Goal: Obtain resource: Download file/media

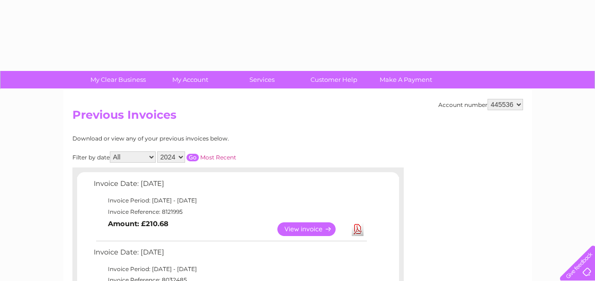
select select "2024"
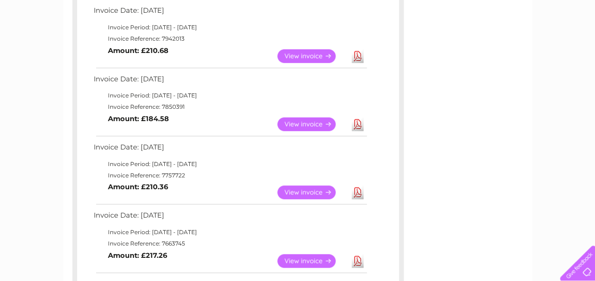
scroll to position [379, 0]
click at [295, 122] on link "View" at bounding box center [312, 124] width 70 height 14
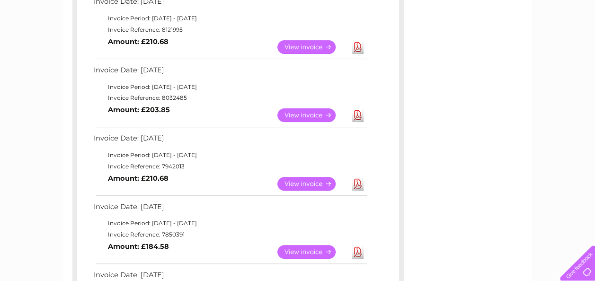
scroll to position [331, 0]
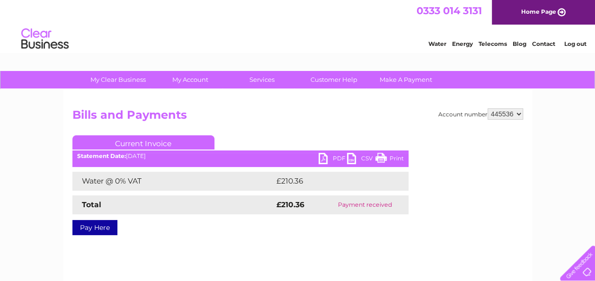
click at [322, 160] on link "PDF" at bounding box center [333, 160] width 28 height 14
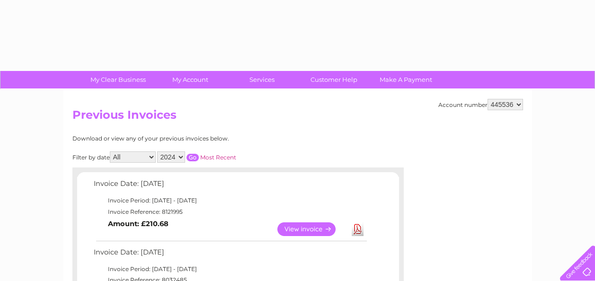
select select "2024"
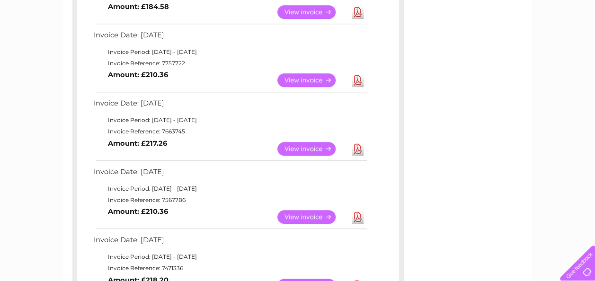
scroll to position [426, 0]
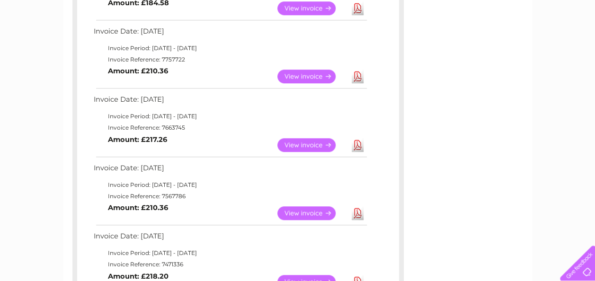
click at [322, 144] on link "View" at bounding box center [312, 145] width 70 height 14
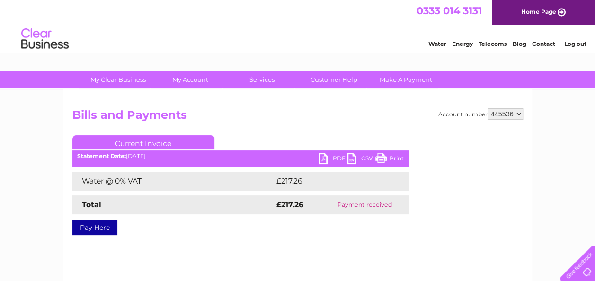
click at [326, 160] on link "PDF" at bounding box center [333, 160] width 28 height 14
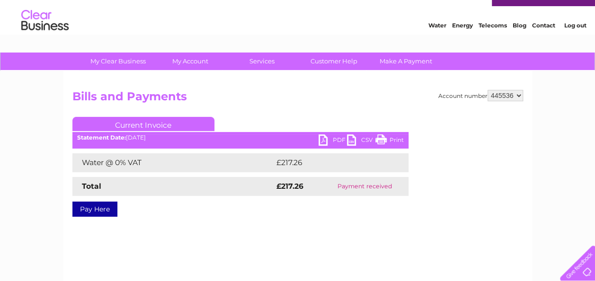
scroll to position [47, 0]
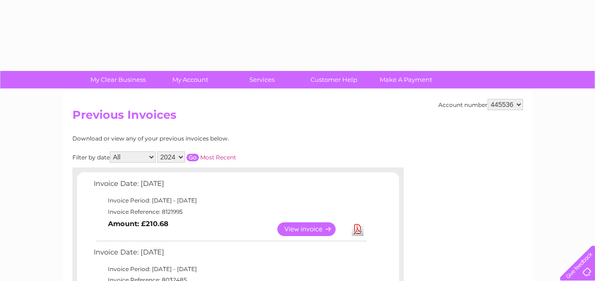
select select "2024"
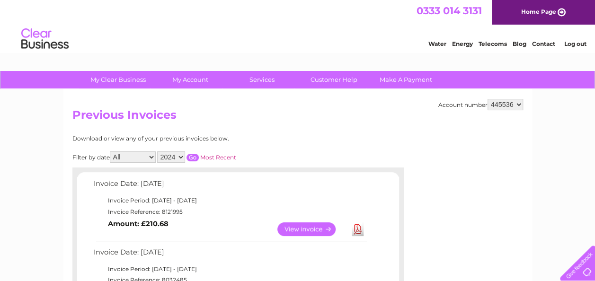
click at [193, 160] on input "button" at bounding box center [193, 158] width 12 height 8
click at [195, 157] on input "button" at bounding box center [193, 158] width 12 height 8
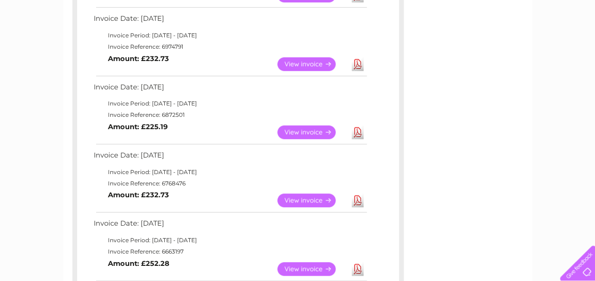
scroll to position [331, 0]
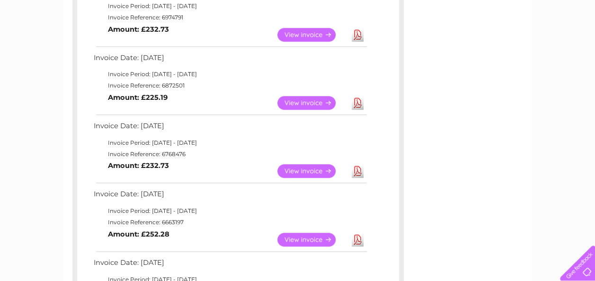
click at [304, 171] on link "View" at bounding box center [312, 171] width 70 height 14
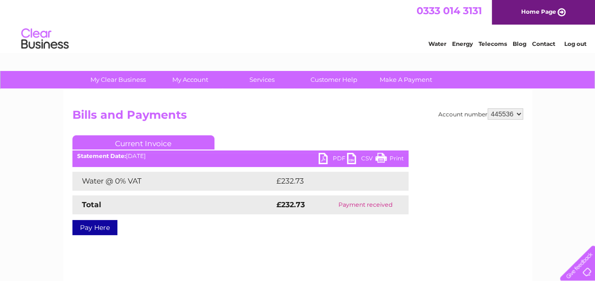
click at [325, 158] on link "PDF" at bounding box center [333, 160] width 28 height 14
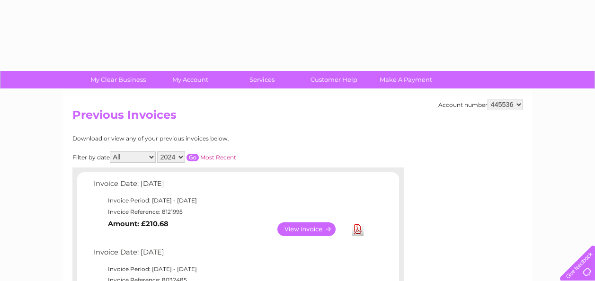
select select "2024"
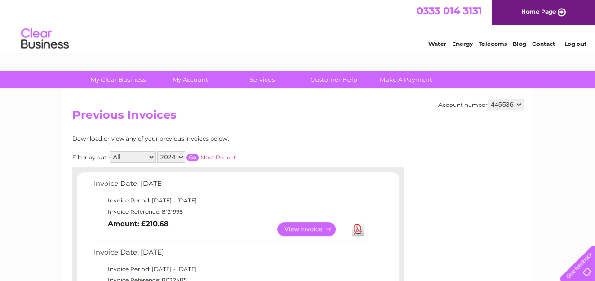
click at [196, 156] on input "button" at bounding box center [193, 158] width 12 height 8
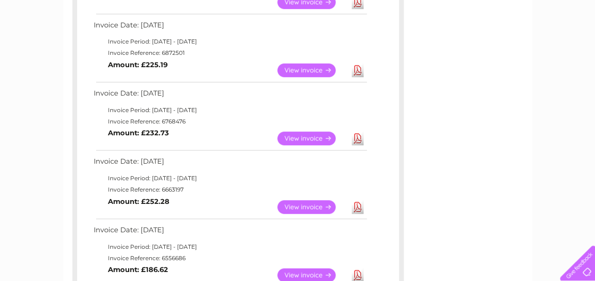
scroll to position [379, 0]
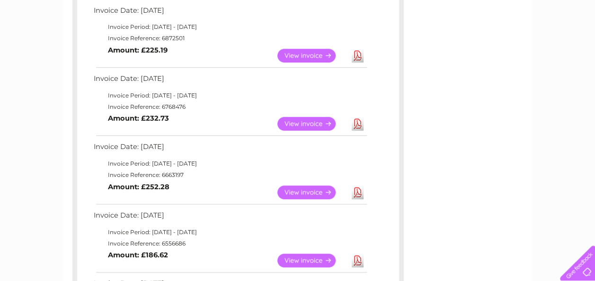
click at [313, 191] on link "View" at bounding box center [312, 193] width 70 height 14
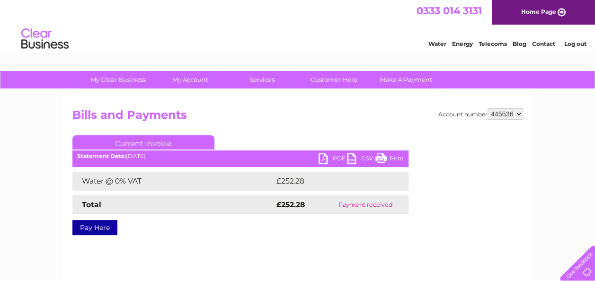
click at [325, 157] on link "PDF" at bounding box center [333, 160] width 28 height 14
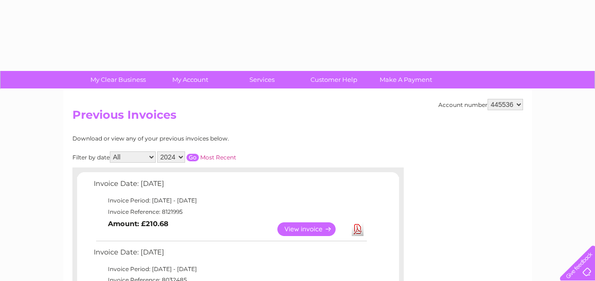
select select "2024"
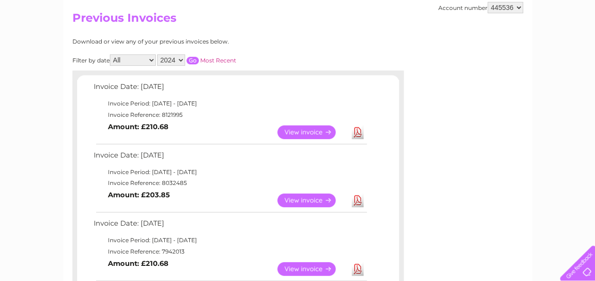
scroll to position [95, 0]
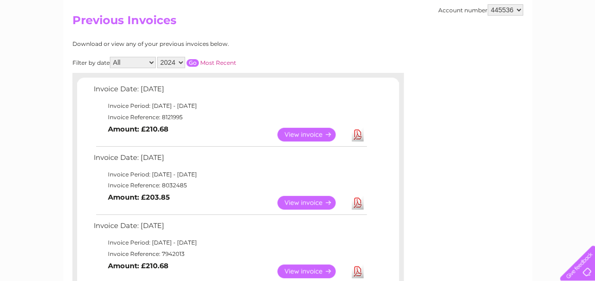
click at [195, 60] on input "button" at bounding box center [193, 63] width 12 height 8
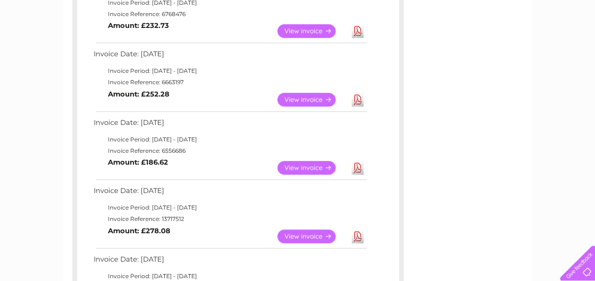
scroll to position [473, 0]
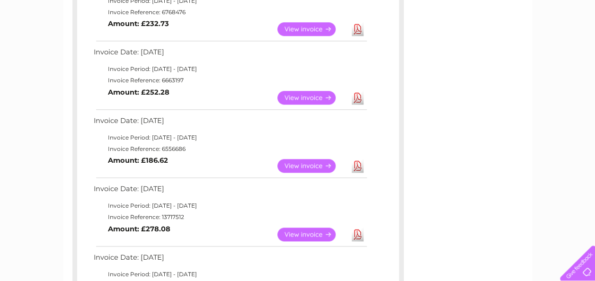
click at [310, 164] on link "View" at bounding box center [312, 166] width 70 height 14
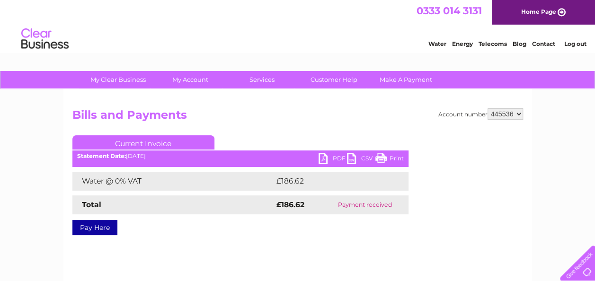
click at [328, 161] on link "PDF" at bounding box center [333, 160] width 28 height 14
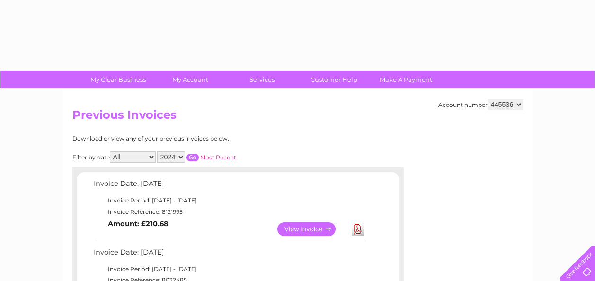
select select "2024"
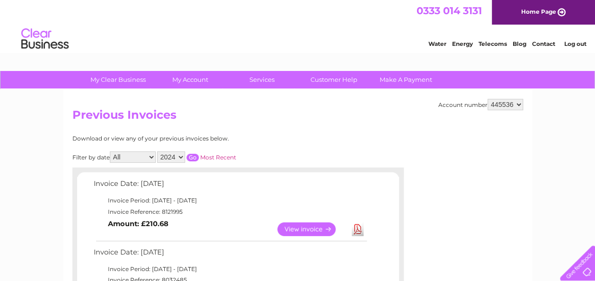
click at [190, 157] on input "button" at bounding box center [193, 158] width 12 height 8
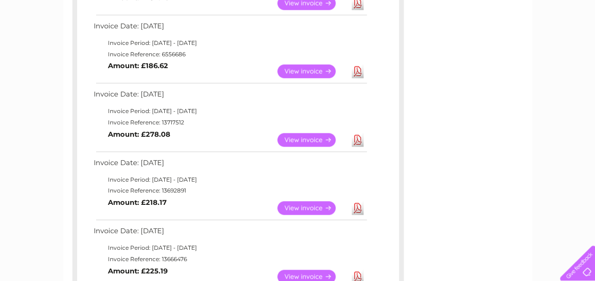
scroll to position [521, 0]
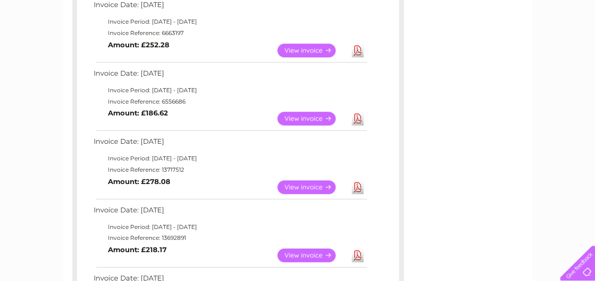
click at [314, 183] on link "View" at bounding box center [312, 187] width 70 height 14
click at [314, 186] on link "View" at bounding box center [312, 187] width 70 height 14
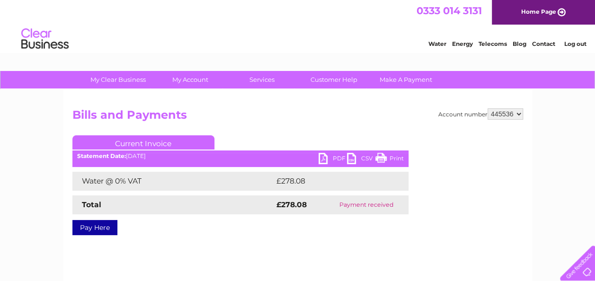
click at [94, 227] on link "Pay Here" at bounding box center [94, 227] width 45 height 15
click at [321, 157] on link "PDF" at bounding box center [333, 160] width 28 height 14
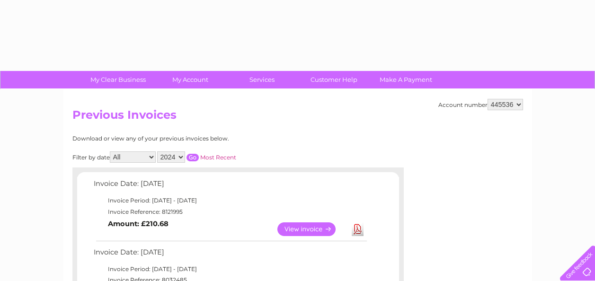
select select "2024"
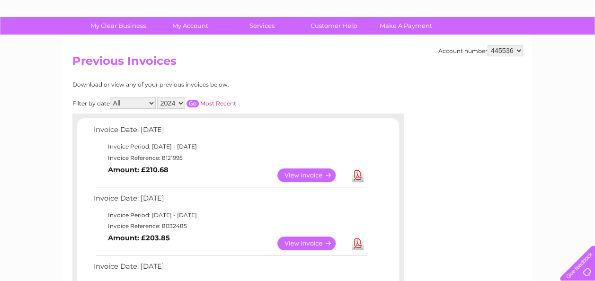
scroll to position [142, 0]
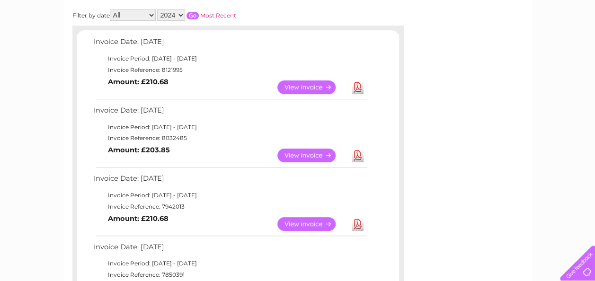
click at [180, 15] on select "2025 2024 2023 2022" at bounding box center [171, 14] width 28 height 11
click at [240, 98] on td "View Download Amount: £210.68" at bounding box center [229, 87] width 277 height 23
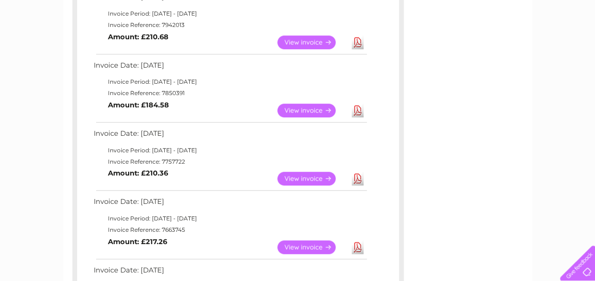
scroll to position [237, 0]
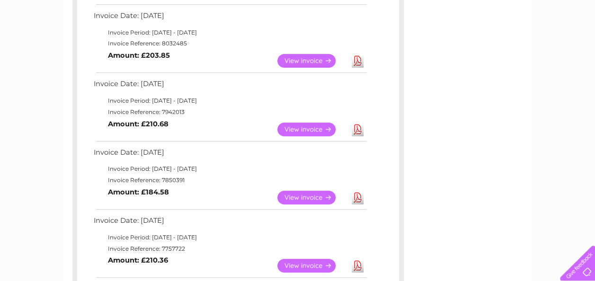
click at [302, 196] on link "View" at bounding box center [312, 198] width 70 height 14
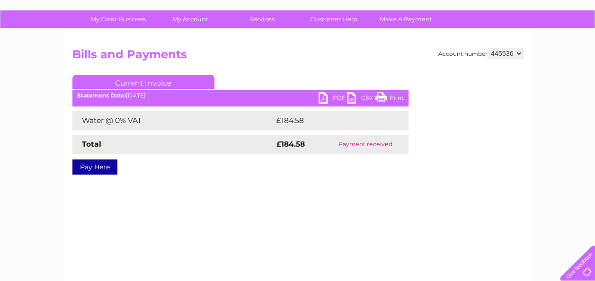
scroll to position [95, 0]
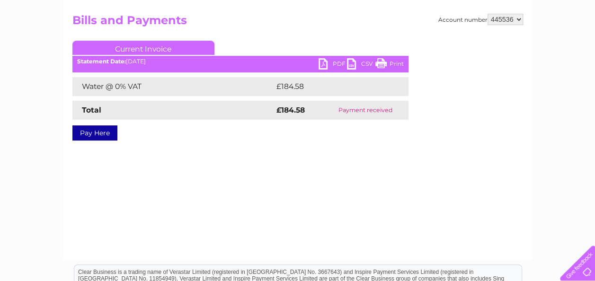
click at [324, 62] on link "PDF" at bounding box center [333, 65] width 28 height 14
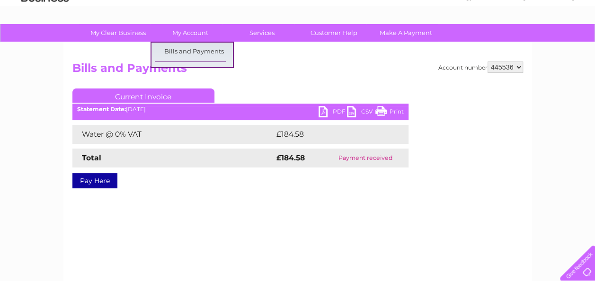
scroll to position [0, 0]
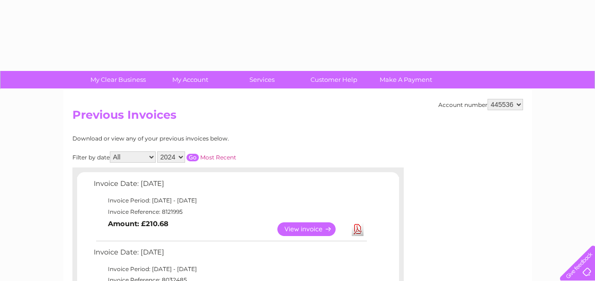
select select "2024"
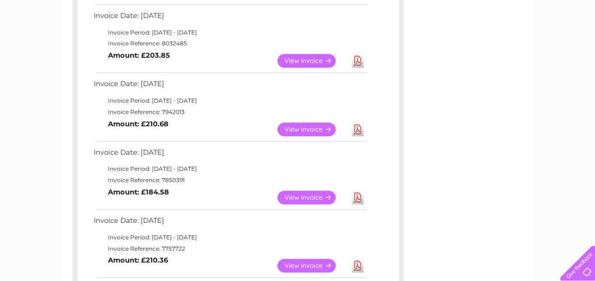
click at [299, 197] on link "View" at bounding box center [312, 198] width 70 height 14
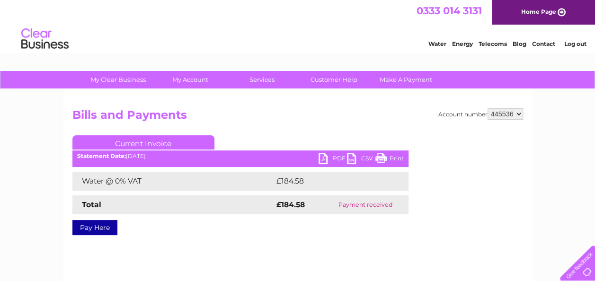
click at [325, 160] on link "PDF" at bounding box center [333, 160] width 28 height 14
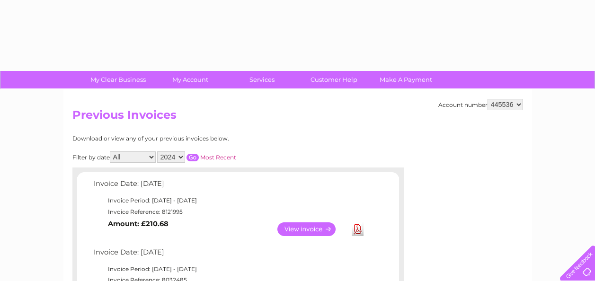
select select "2024"
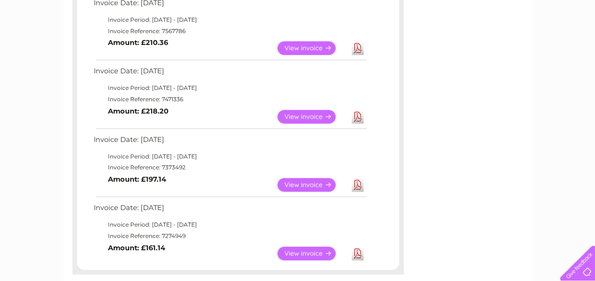
scroll to position [568, 0]
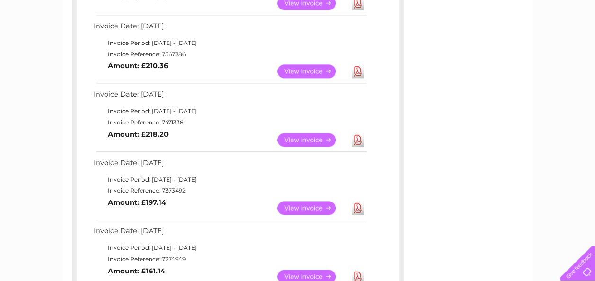
click at [303, 143] on link "View" at bounding box center [312, 140] width 70 height 14
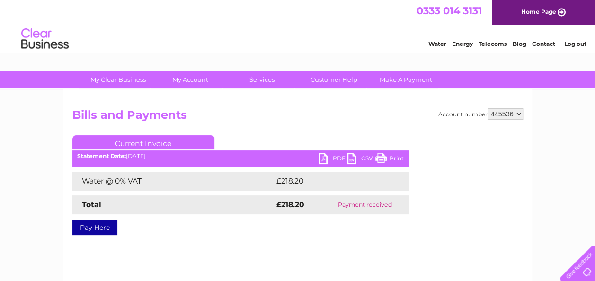
click at [111, 230] on link "Pay Here" at bounding box center [94, 227] width 45 height 15
click at [324, 158] on link "PDF" at bounding box center [333, 160] width 28 height 14
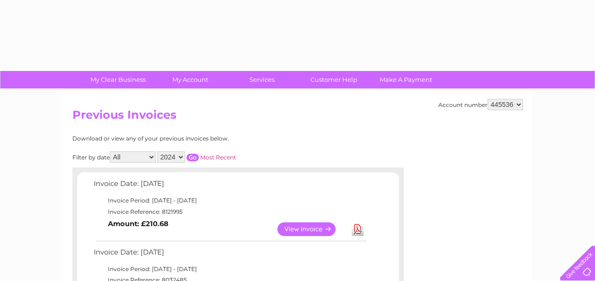
select select "2024"
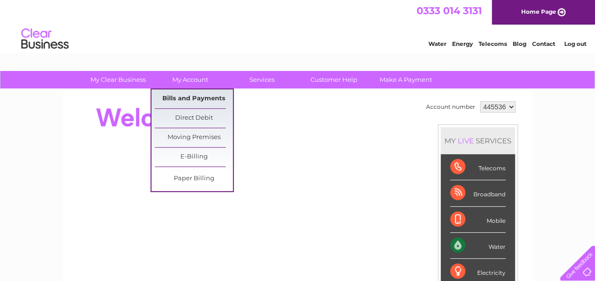
click at [201, 99] on link "Bills and Payments" at bounding box center [194, 98] width 78 height 19
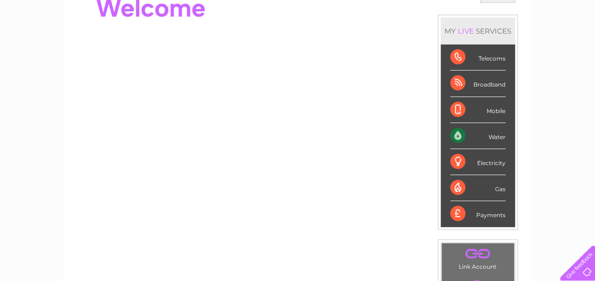
scroll to position [47, 0]
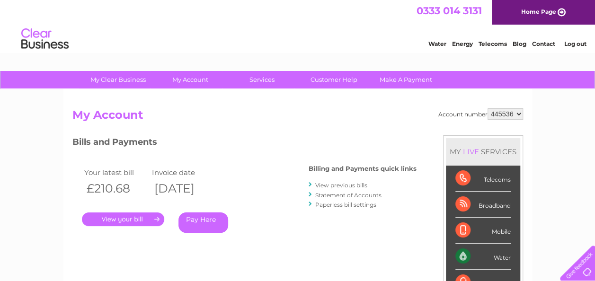
click at [337, 186] on link "View previous bills" at bounding box center [341, 185] width 52 height 7
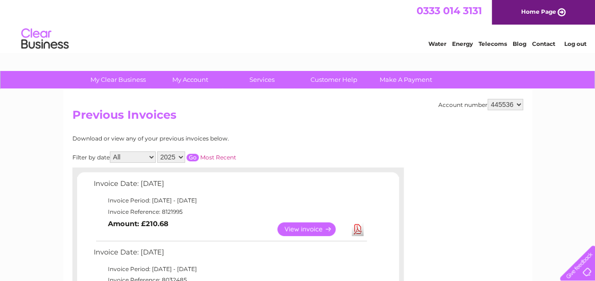
click at [153, 156] on select "All January February March April May June July August September October Novembe…" at bounding box center [133, 157] width 46 height 11
click at [184, 156] on select "2025 2024 2023 2022" at bounding box center [171, 157] width 28 height 11
click at [180, 154] on select "2025 2024 2023 2022" at bounding box center [171, 157] width 28 height 11
click at [180, 158] on select "2025 2024 2023 2022" at bounding box center [171, 157] width 28 height 11
select select "2024"
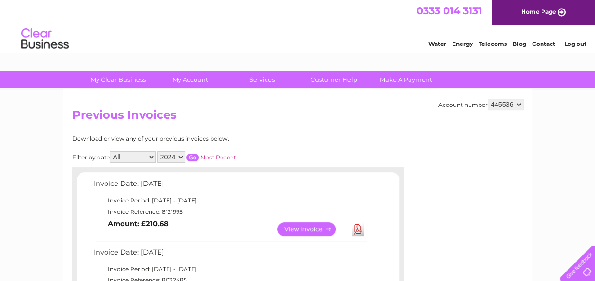
click at [158, 152] on select "2025 2024 2023 2022" at bounding box center [171, 157] width 28 height 11
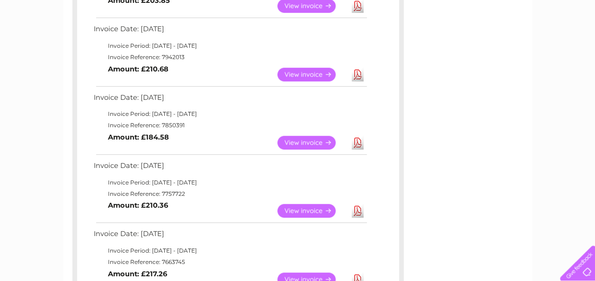
scroll to position [284, 0]
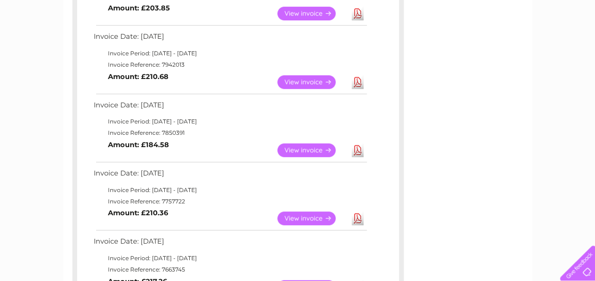
click at [315, 150] on link "View" at bounding box center [312, 150] width 70 height 14
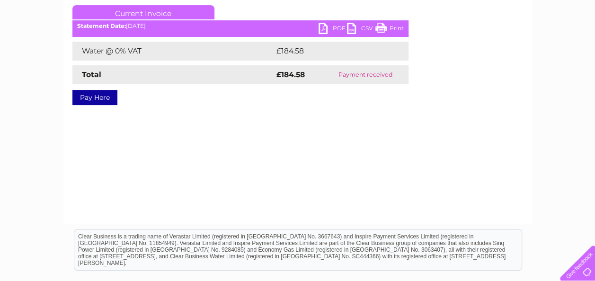
scroll to position [142, 0]
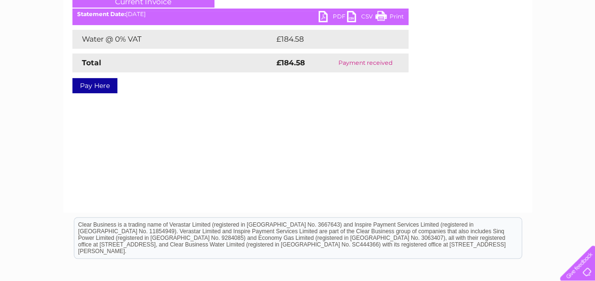
click at [325, 14] on link "PDF" at bounding box center [333, 18] width 28 height 14
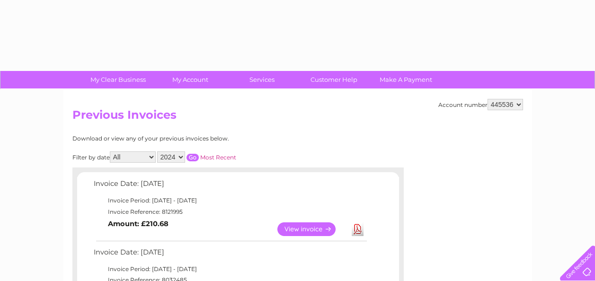
select select "2024"
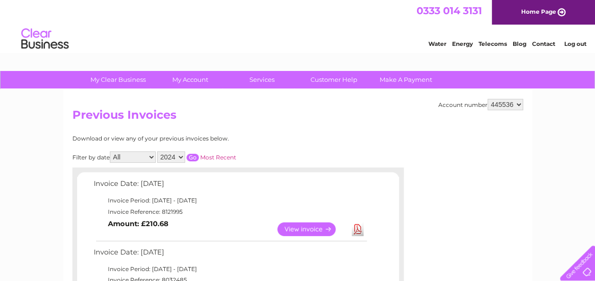
click at [191, 158] on input "button" at bounding box center [193, 158] width 12 height 8
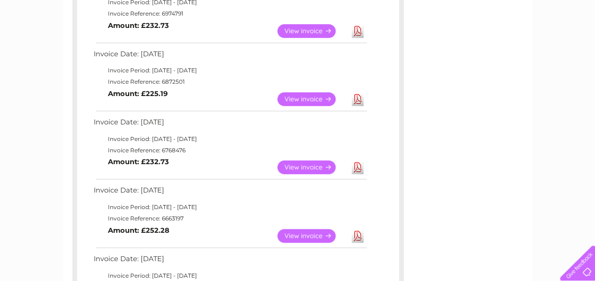
scroll to position [379, 0]
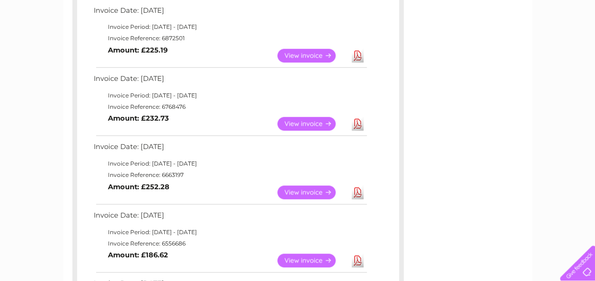
click at [306, 190] on link "View" at bounding box center [312, 193] width 70 height 14
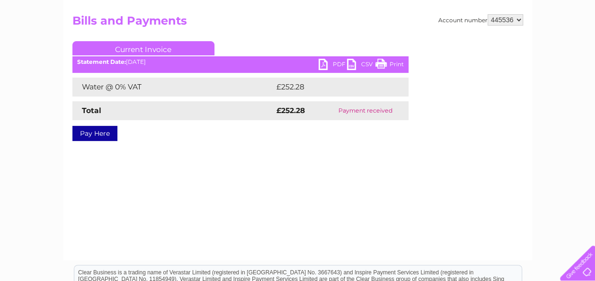
scroll to position [95, 0]
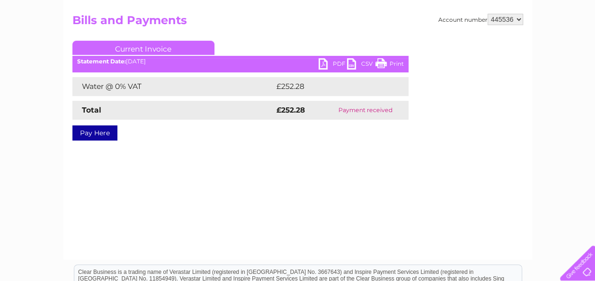
click at [322, 66] on link "PDF" at bounding box center [333, 65] width 28 height 14
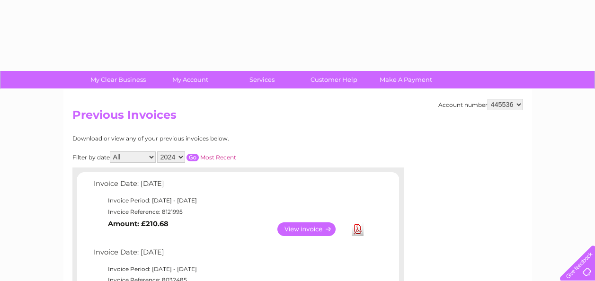
select select "2024"
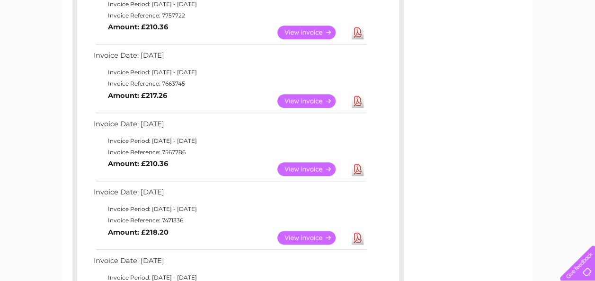
scroll to position [473, 0]
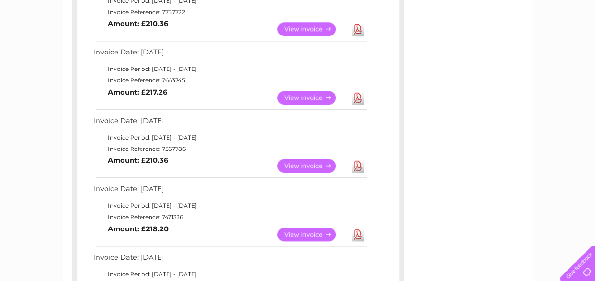
click at [297, 169] on link "View" at bounding box center [312, 166] width 70 height 14
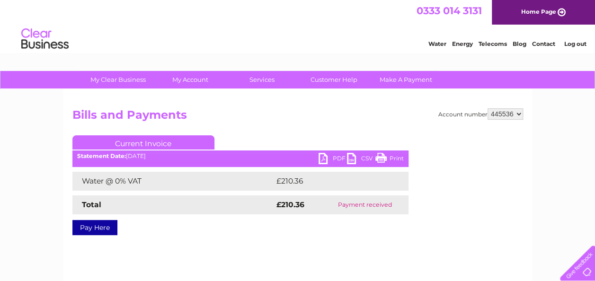
click at [321, 161] on link "PDF" at bounding box center [333, 160] width 28 height 14
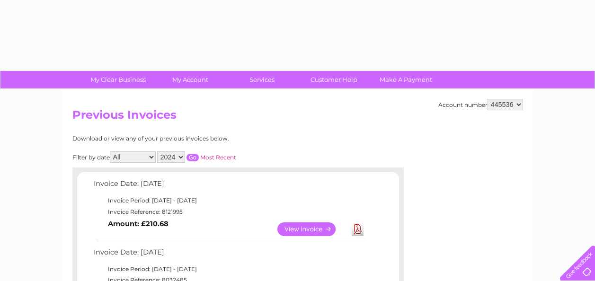
select select "2024"
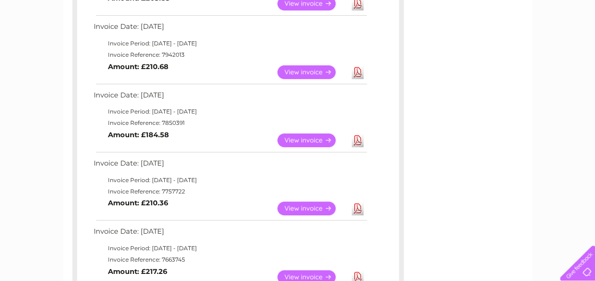
scroll to position [282, 0]
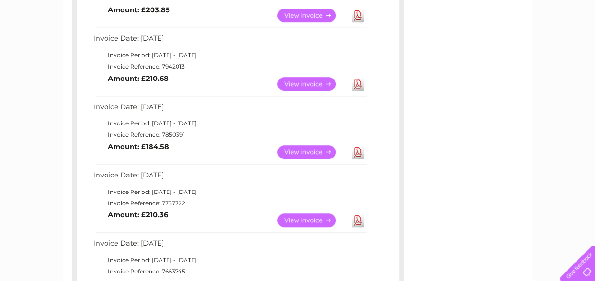
click at [307, 150] on link "View" at bounding box center [312, 152] width 70 height 14
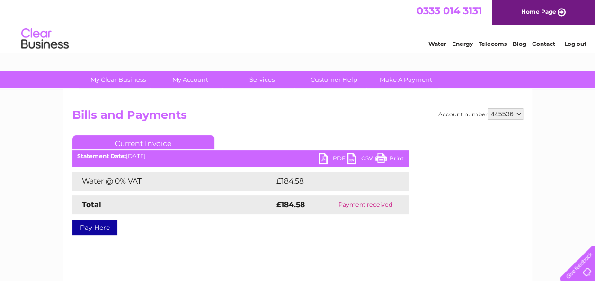
click at [328, 160] on link "PDF" at bounding box center [333, 160] width 28 height 14
click at [323, 161] on link "PDF" at bounding box center [333, 160] width 28 height 14
